Goal: Find contact information: Find contact information

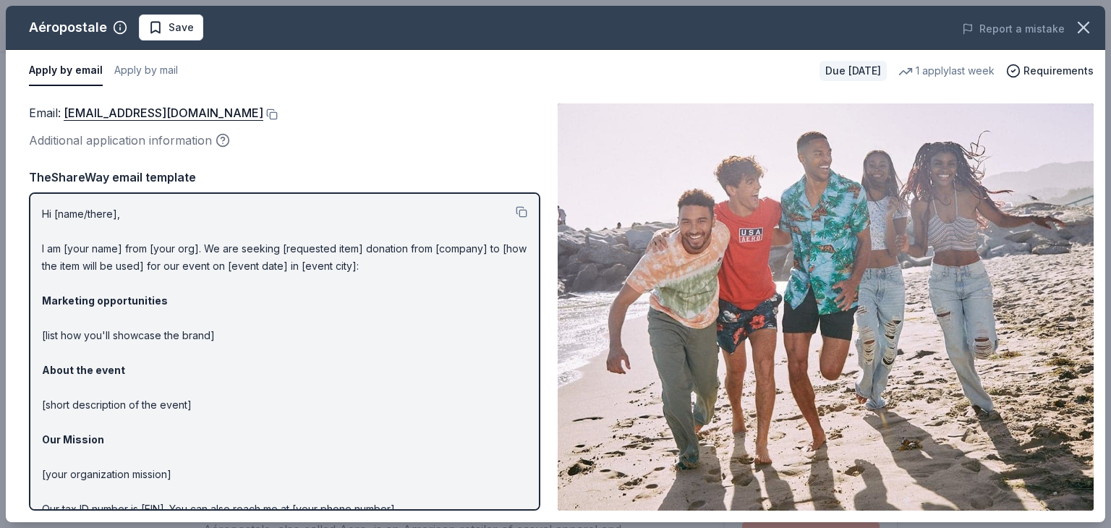
scroll to position [461, 0]
click at [516, 214] on button at bounding box center [522, 212] width 12 height 12
click at [148, 112] on link "charitabledonations@aeropostale.com" at bounding box center [164, 112] width 200 height 19
drag, startPoint x: 148, startPoint y: 112, endPoint x: 300, endPoint y: 65, distance: 159.7
click at [300, 65] on div "Apply by email Apply by mail" at bounding box center [418, 71] width 779 height 30
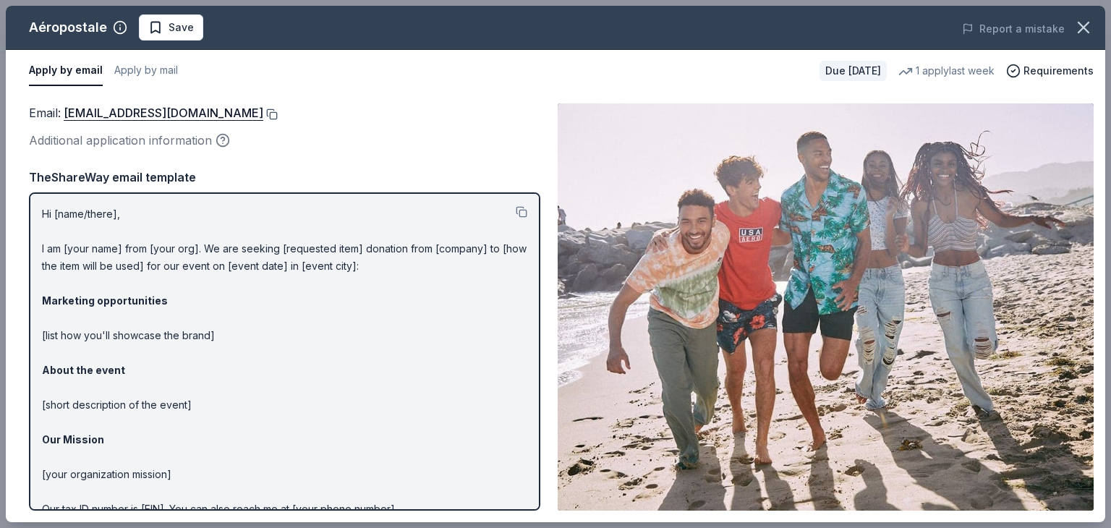
click at [278, 108] on button at bounding box center [270, 114] width 14 height 12
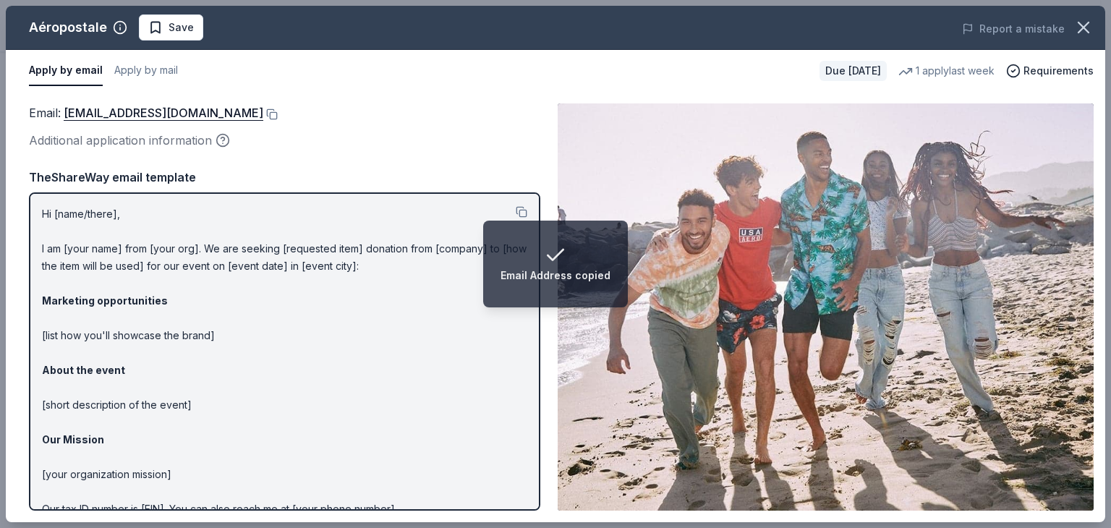
drag, startPoint x: 576, startPoint y: 11, endPoint x: 420, endPoint y: -16, distance: 157.8
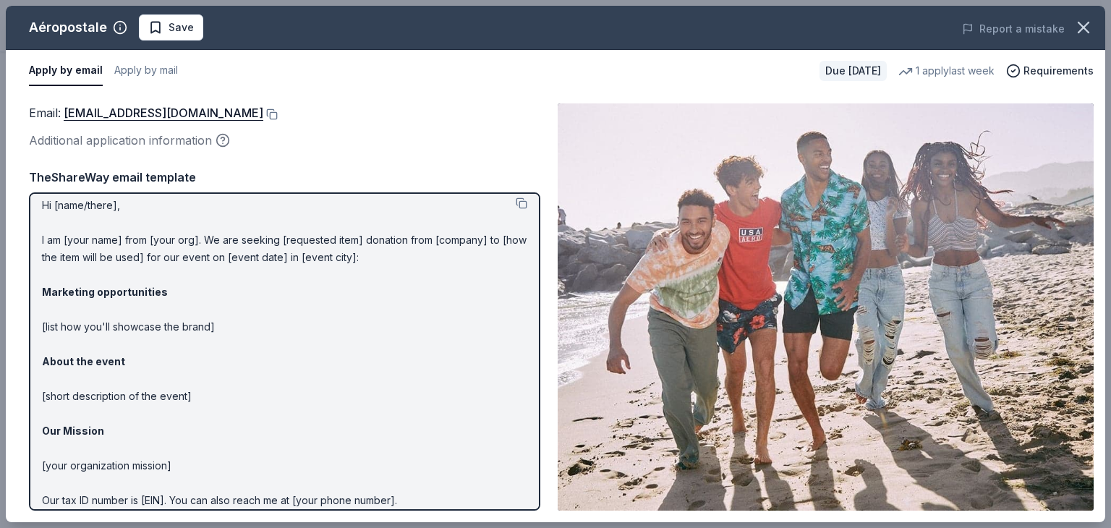
scroll to position [0, 0]
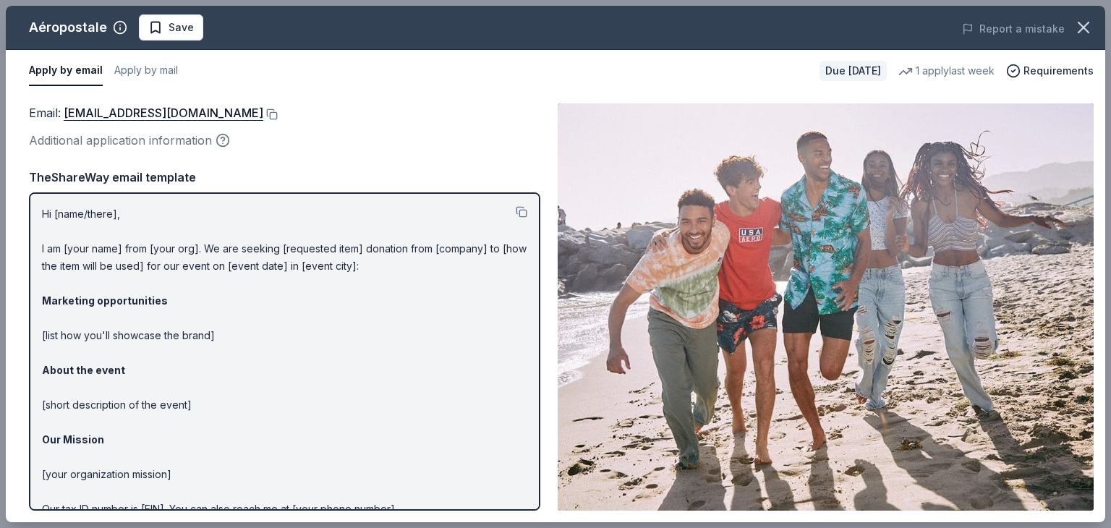
drag, startPoint x: 1083, startPoint y: 31, endPoint x: 1004, endPoint y: 130, distance: 126.6
click at [1004, 130] on div "Aéropostale Save Report a mistake Apply by email Apply by mail Due in 16 days 1…" at bounding box center [555, 264] width 1099 height 516
click at [516, 210] on button at bounding box center [522, 212] width 12 height 12
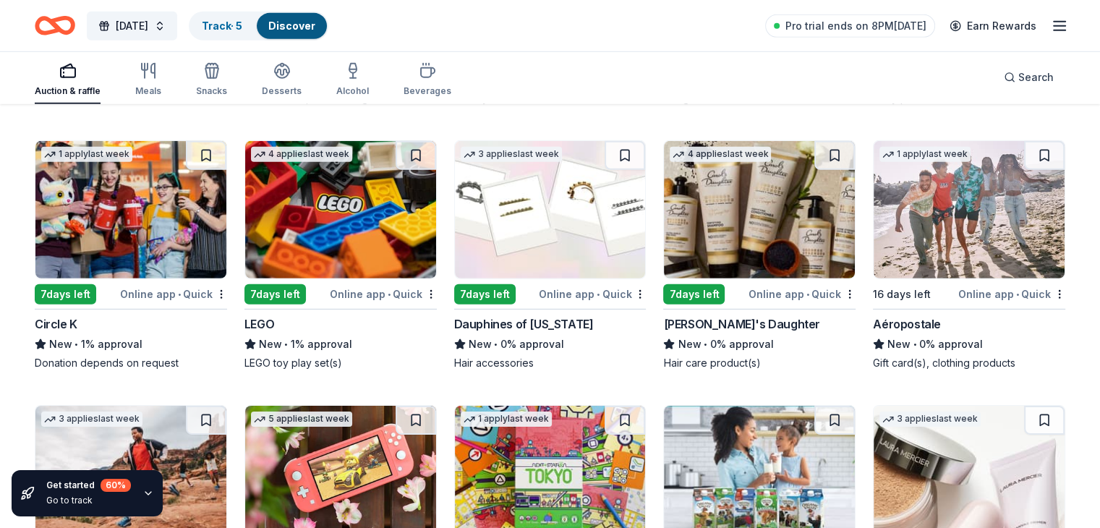
scroll to position [9963, 0]
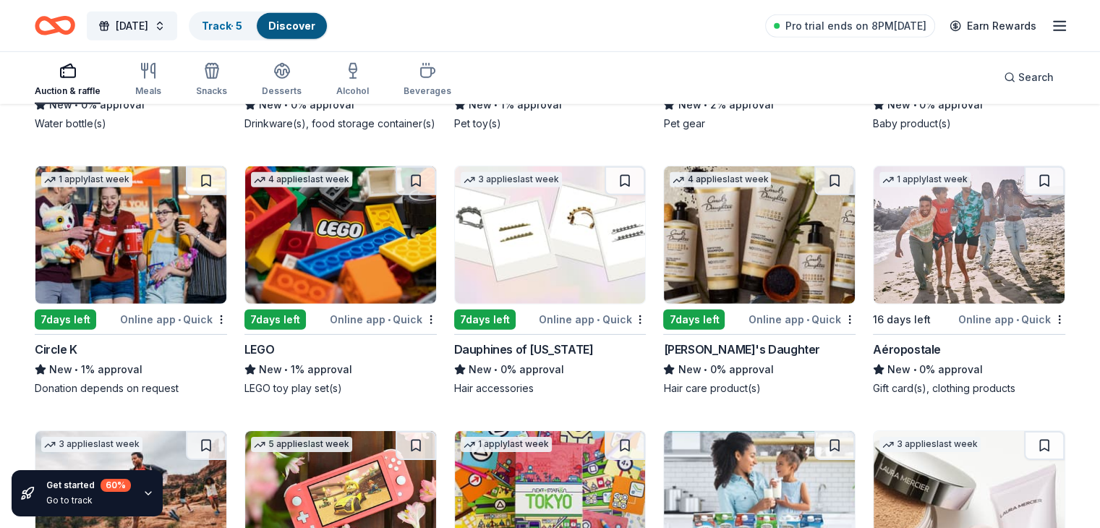
click at [874, 298] on img at bounding box center [969, 234] width 191 height 137
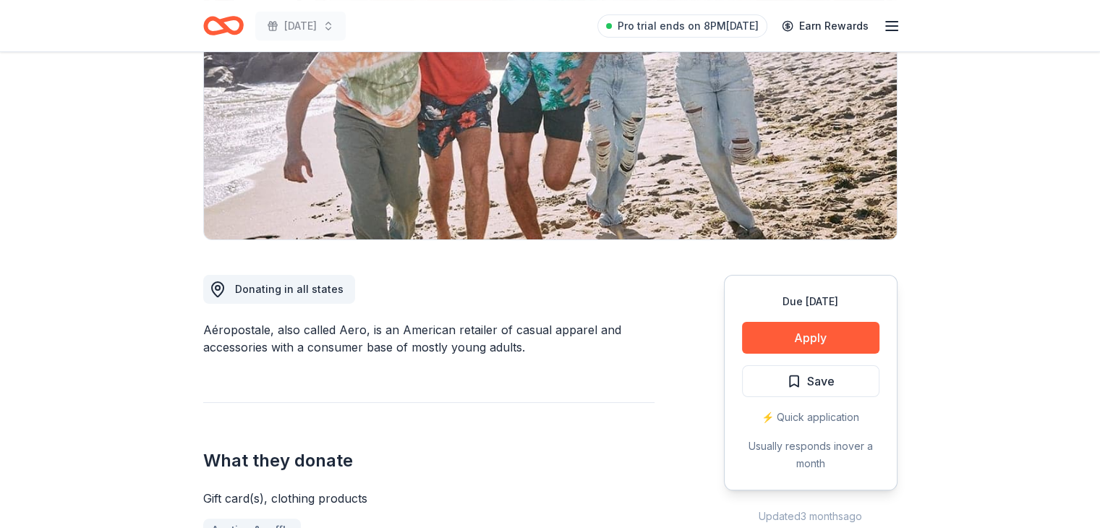
scroll to position [208, 0]
